Goal: Information Seeking & Learning: Learn about a topic

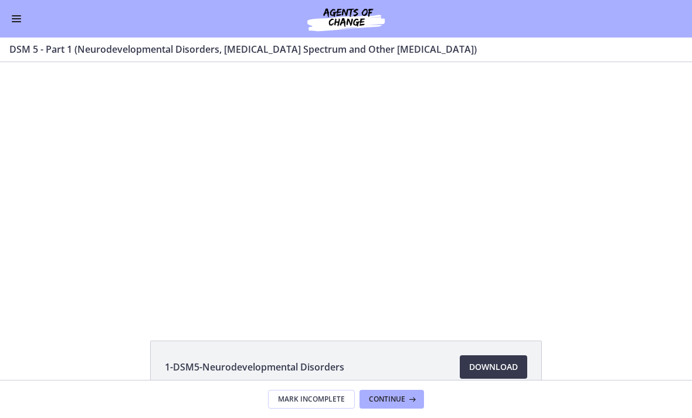
click at [431, 161] on div at bounding box center [346, 188] width 447 height 252
click at [374, 151] on div at bounding box center [346, 188] width 447 height 252
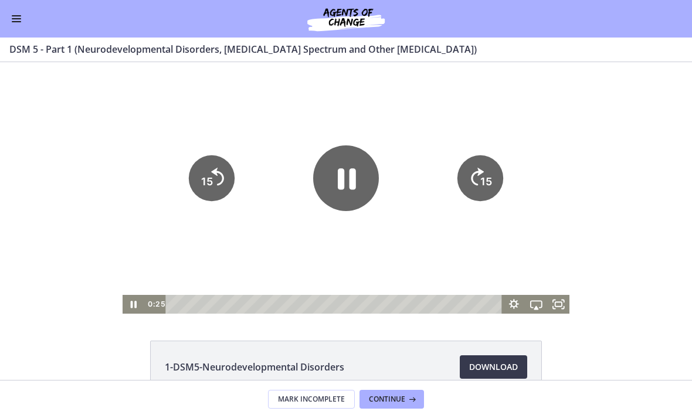
click at [21, 13] on button "Enable menu" at bounding box center [16, 19] width 14 height 14
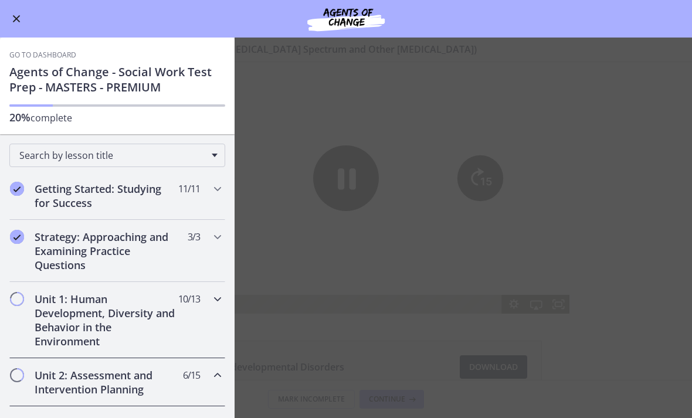
click at [121, 311] on h2 "Unit 1: Human Development, Diversity and Behavior in the Environment" at bounding box center [106, 320] width 143 height 56
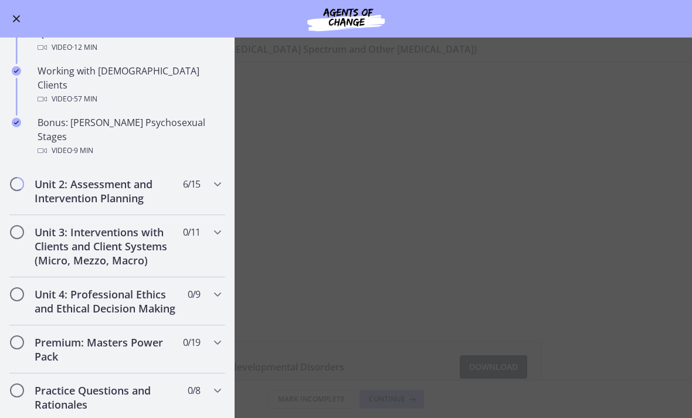
scroll to position [777, 0]
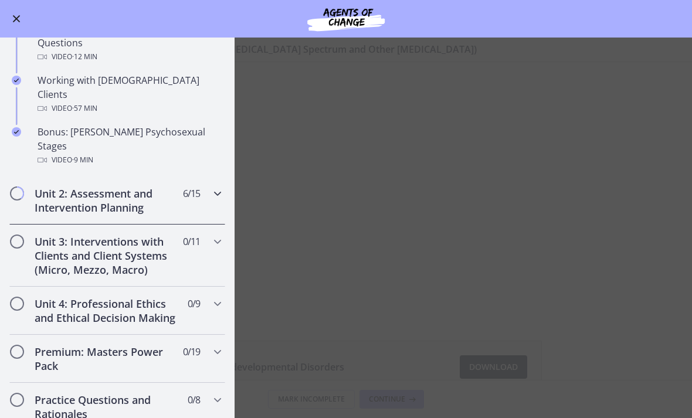
click at [120, 186] on h2 "Unit 2: Assessment and Intervention Planning" at bounding box center [106, 200] width 143 height 28
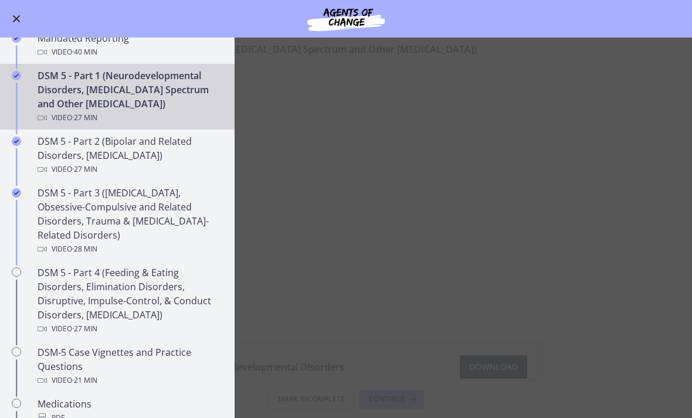
scroll to position [453, 0]
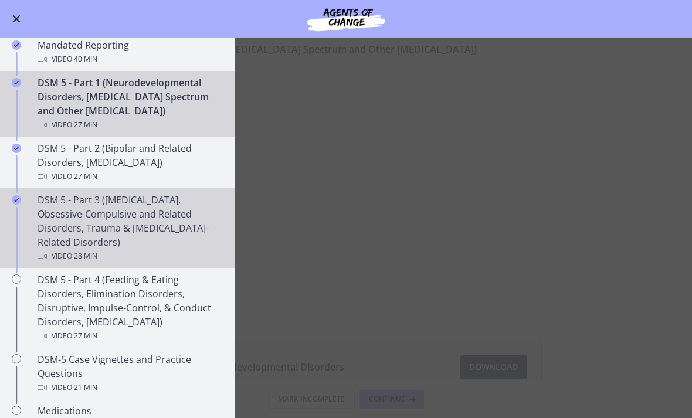
click at [131, 225] on div "DSM 5 - Part 3 ([MEDICAL_DATA], Obsessive-Compulsive and Related Disorders, Tra…" at bounding box center [129, 228] width 183 height 70
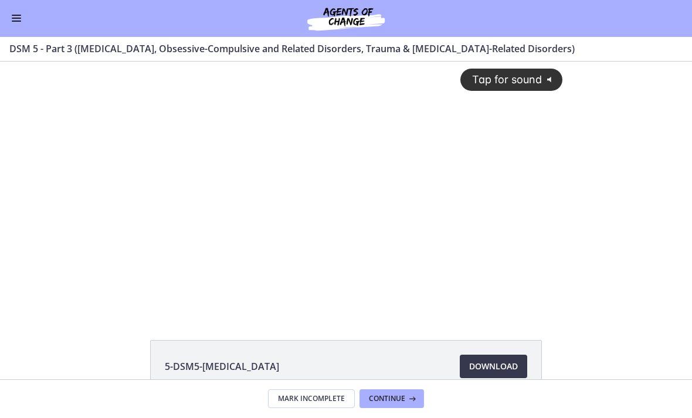
click at [348, 281] on div "Tap for sound @keyframes VOLUME_SMALL_WAVE_FLASH { 0% { opacity: 0; } 33% { opa…" at bounding box center [346, 178] width 447 height 233
click at [352, 262] on div at bounding box center [346, 188] width 447 height 252
click at [311, 291] on div at bounding box center [346, 188] width 447 height 252
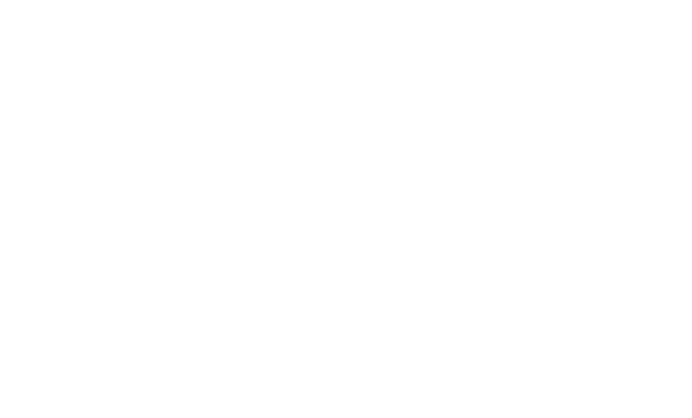
scroll to position [33, 0]
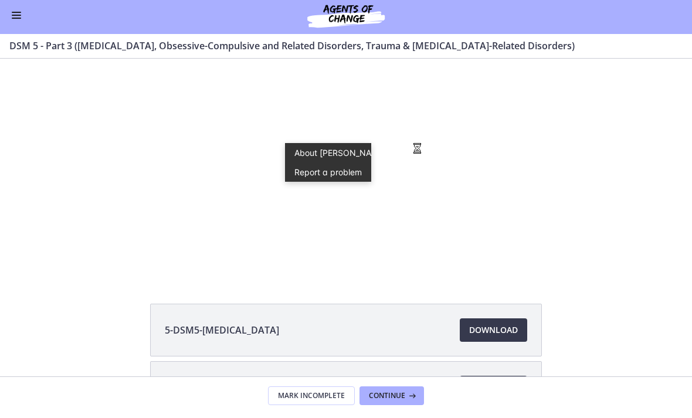
click at [341, 284] on div "5-DSM5-[MEDICAL_DATA] Download Opens in a new window 6-DSM5-Obsessive-Compulsiv…" at bounding box center [346, 188] width 692 height 318
click at [284, 313] on li "5-DSM5-[MEDICAL_DATA] Download Opens in a new window" at bounding box center [346, 333] width 392 height 53
click at [244, 222] on div at bounding box center [346, 151] width 447 height 252
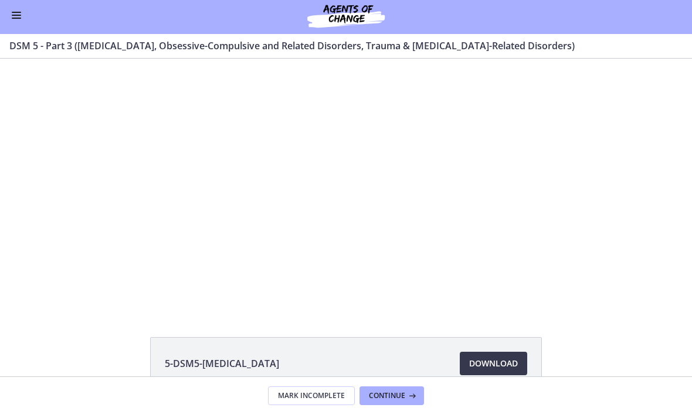
scroll to position [0, 0]
click at [402, 269] on div at bounding box center [346, 185] width 447 height 252
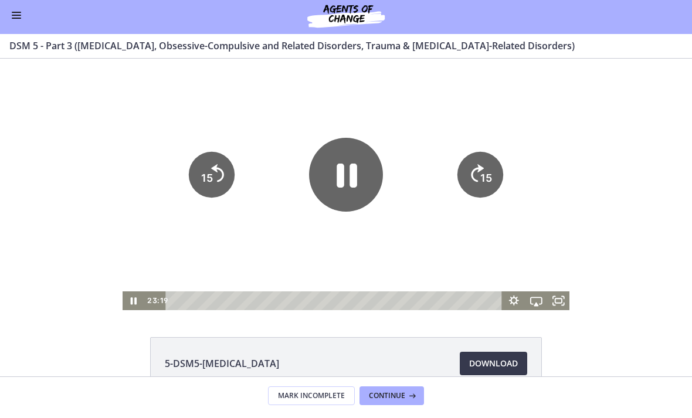
click at [365, 184] on icon "Pause" at bounding box center [346, 175] width 74 height 74
